Goal: Transaction & Acquisition: Subscribe to service/newsletter

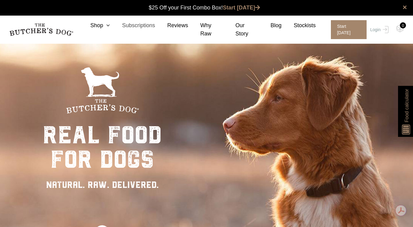
click at [142, 29] on link "Subscriptions" at bounding box center [132, 25] width 45 height 8
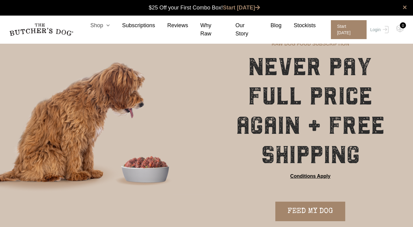
click at [110, 28] on icon at bounding box center [106, 25] width 7 height 5
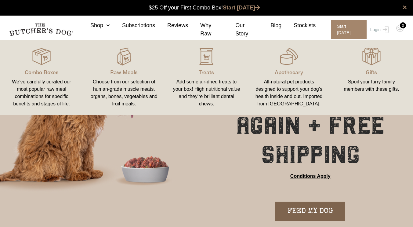
click at [293, 217] on link "FEED MY DOG" at bounding box center [310, 211] width 70 height 20
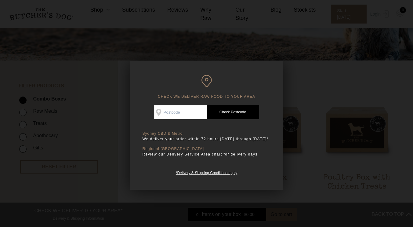
scroll to position [95, 0]
click at [172, 114] on input "Check Availability At" at bounding box center [180, 112] width 52 height 14
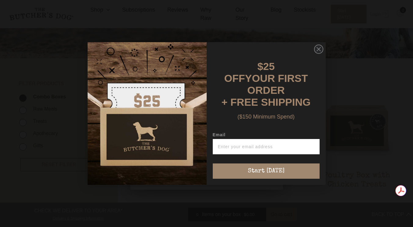
type input "5556"
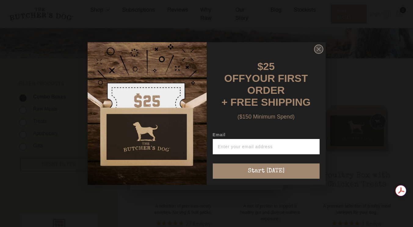
click at [318, 51] on icon "Close dialog" at bounding box center [319, 49] width 4 height 4
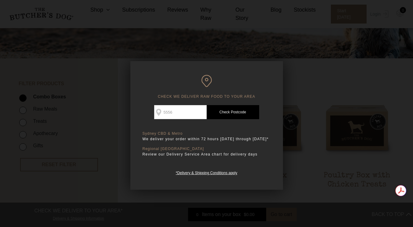
click at [237, 114] on link "Check Postcode" at bounding box center [233, 112] width 52 height 14
